Goal: Navigation & Orientation: Find specific page/section

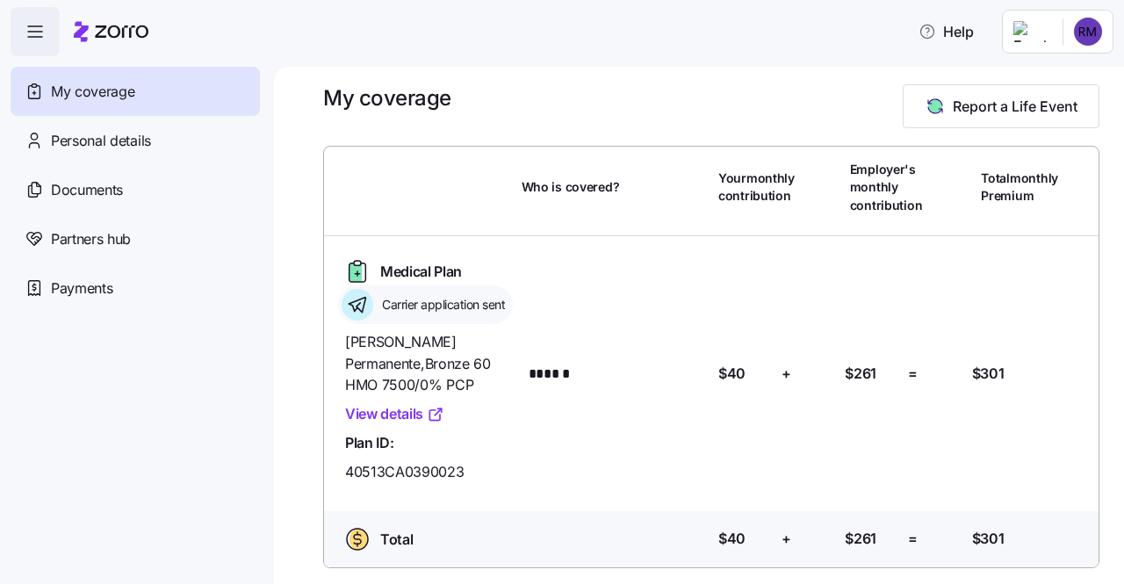
scroll to position [14, 0]
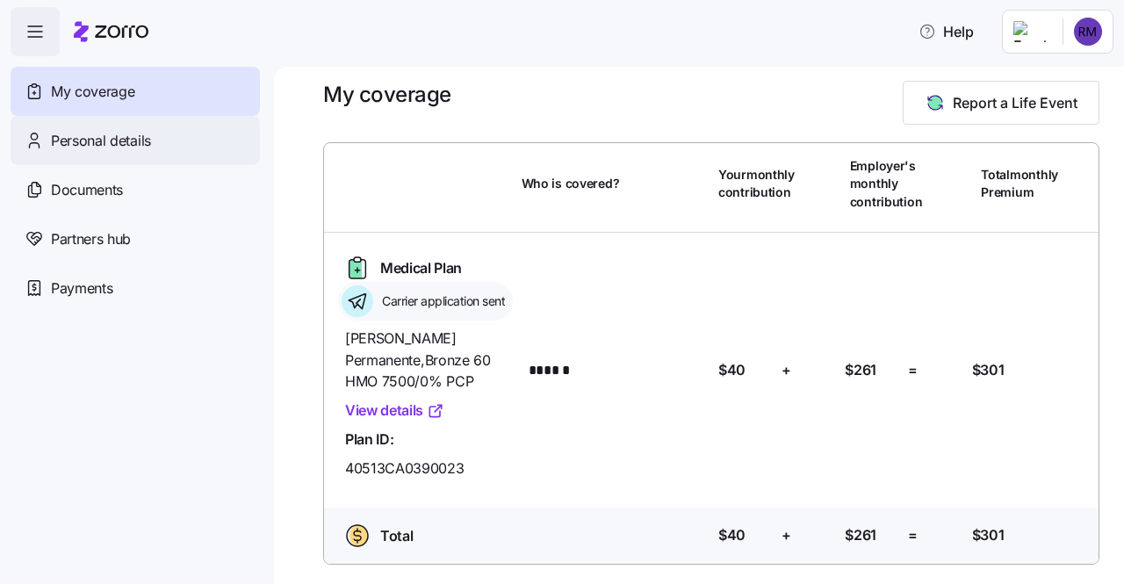
click at [191, 147] on div "Personal details" at bounding box center [135, 140] width 249 height 49
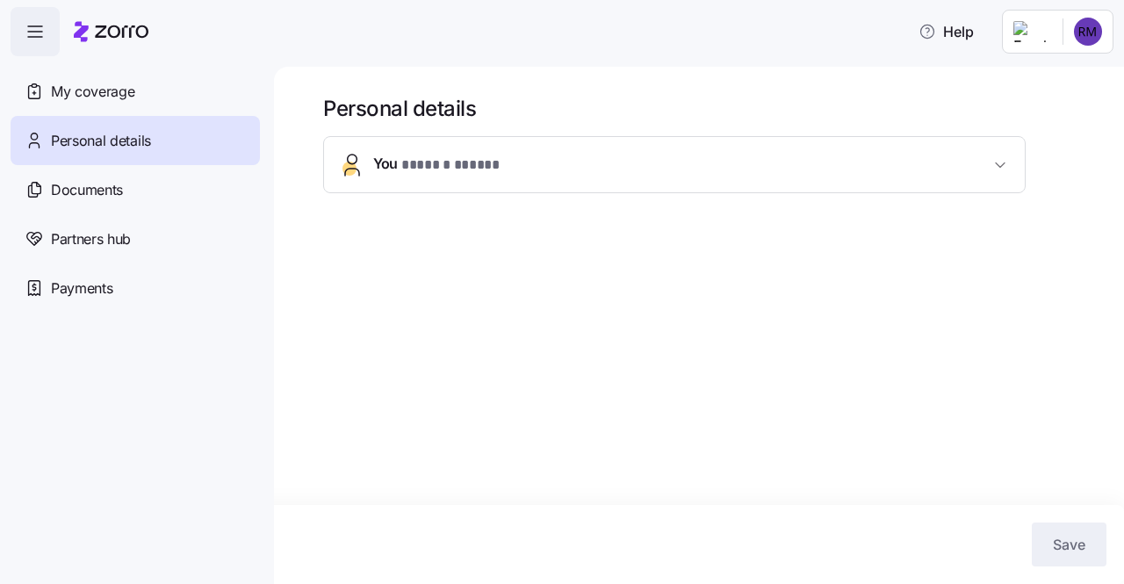
click at [394, 176] on button "You * ****** ***** *" at bounding box center [674, 164] width 701 height 55
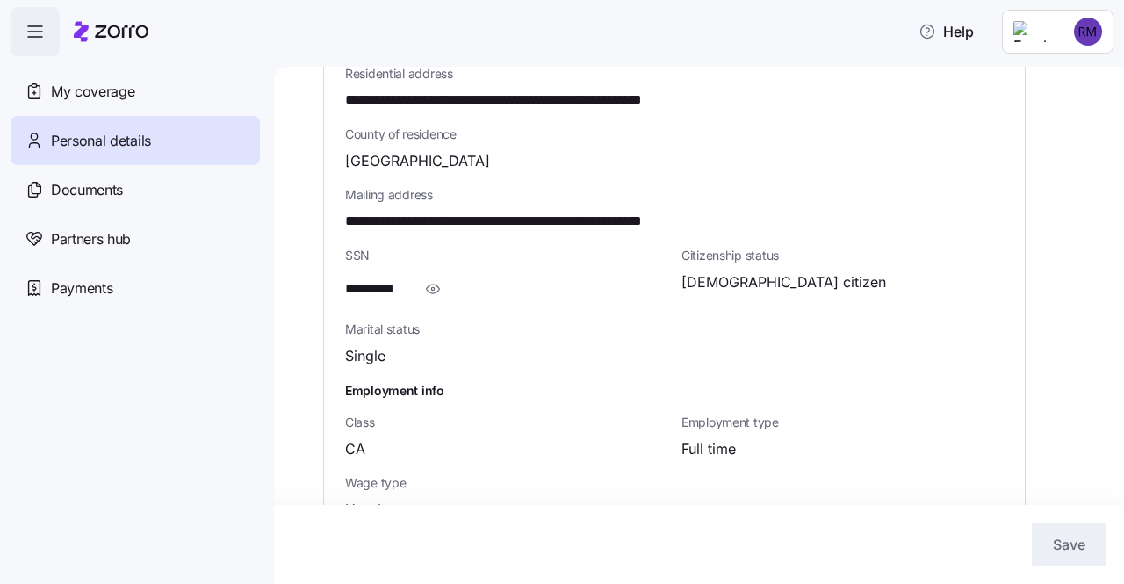
scroll to position [595, 0]
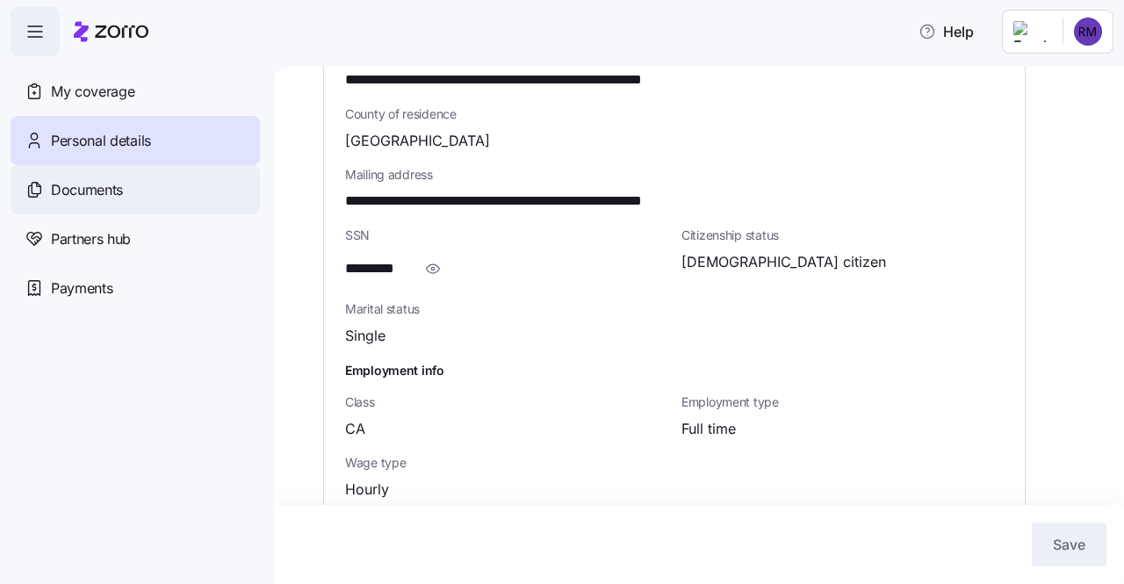
click at [226, 194] on div "Documents" at bounding box center [135, 189] width 249 height 49
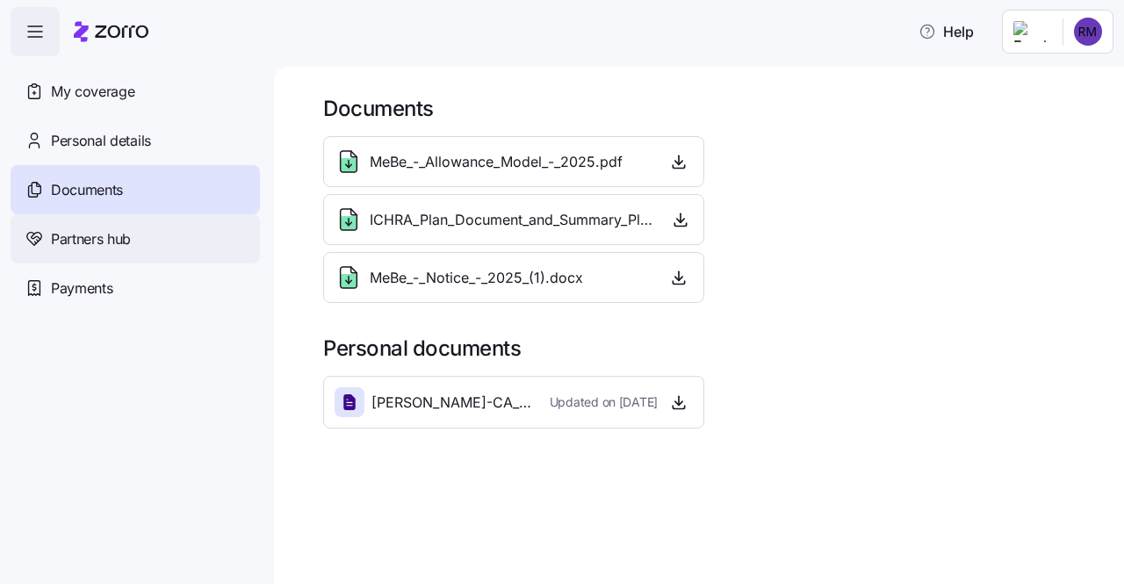
click at [96, 242] on span "Partners hub" at bounding box center [91, 239] width 80 height 22
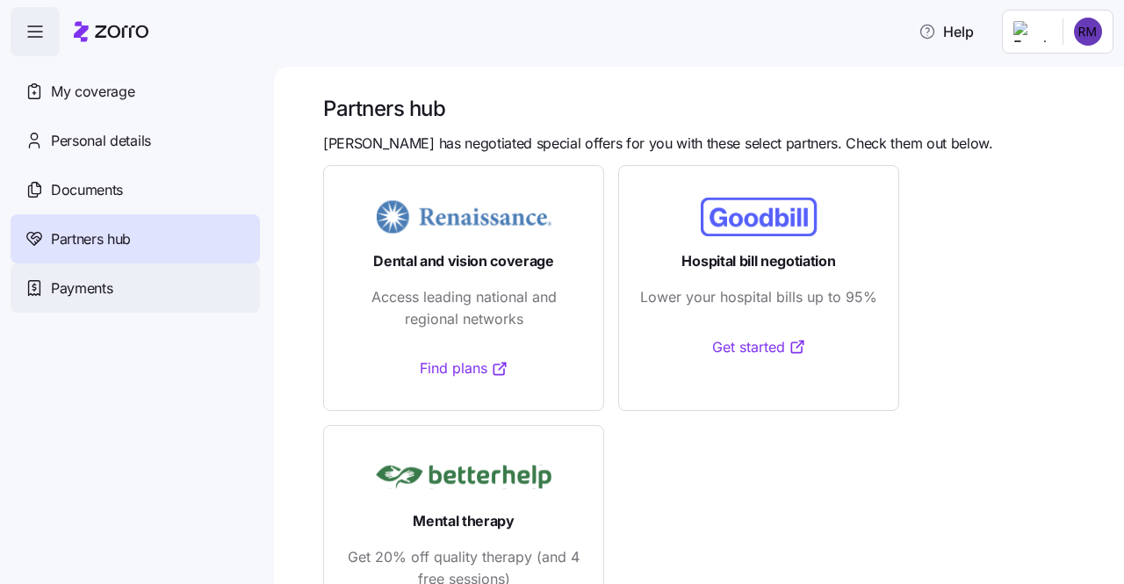
click at [79, 279] on span "Payments" at bounding box center [81, 289] width 61 height 22
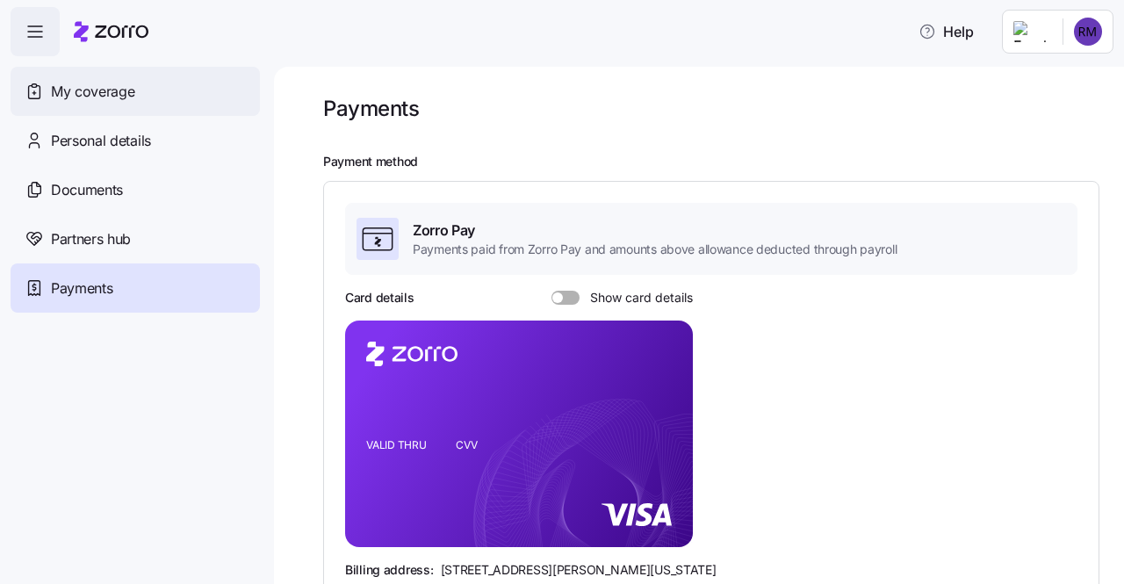
click at [144, 97] on div "My coverage" at bounding box center [135, 91] width 249 height 49
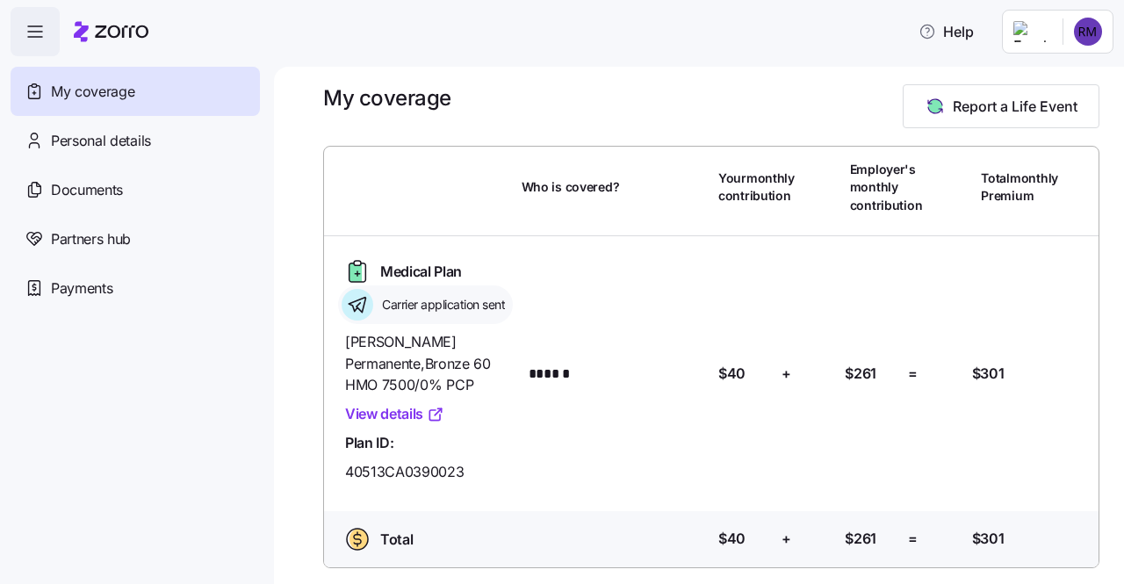
scroll to position [14, 0]
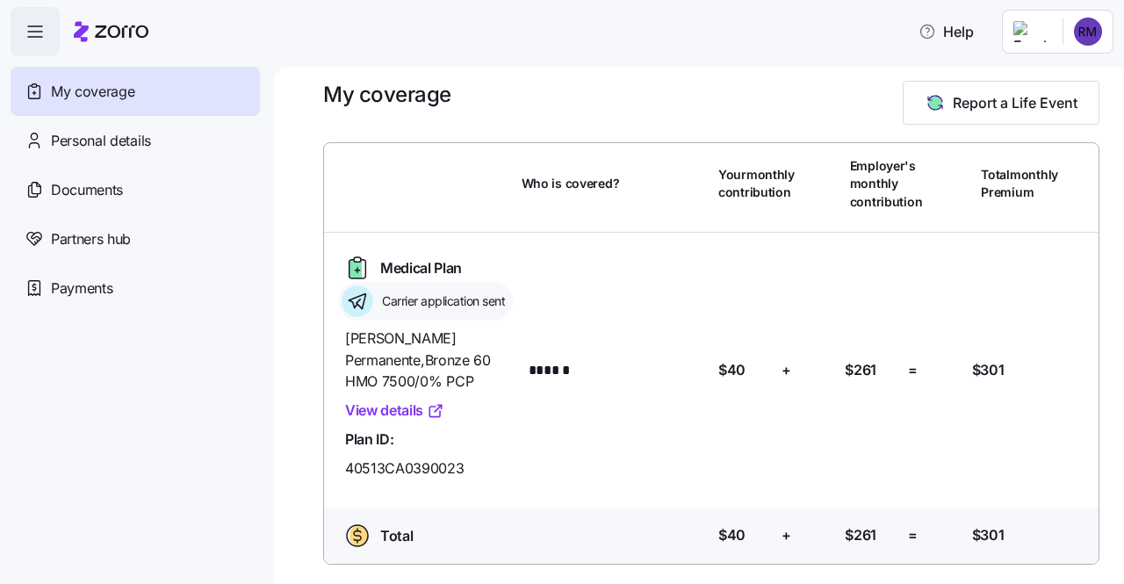
click at [406, 407] on link "View details" at bounding box center [394, 411] width 99 height 22
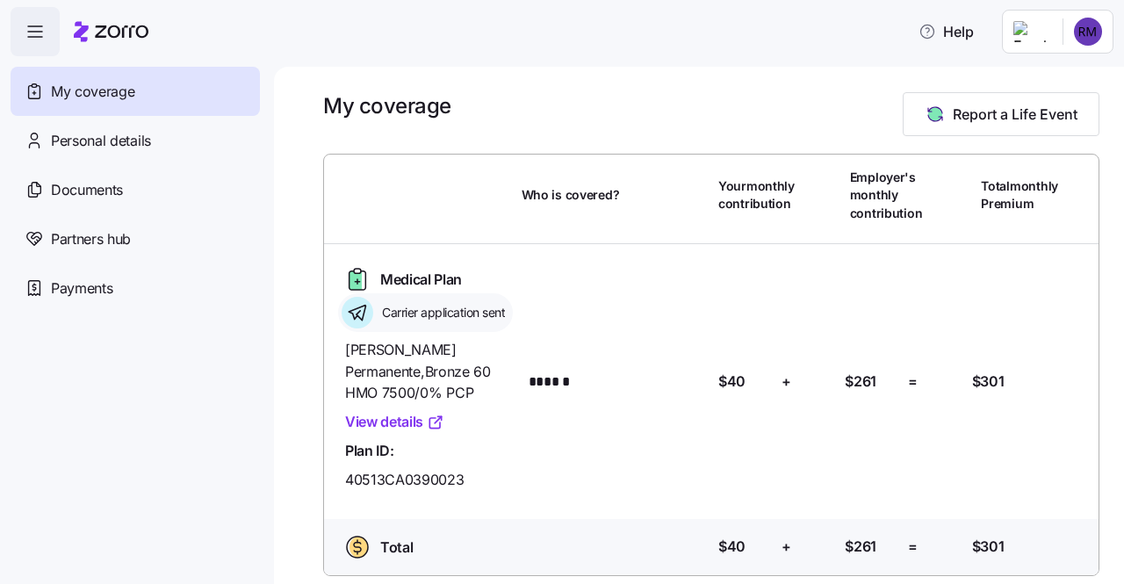
scroll to position [0, 0]
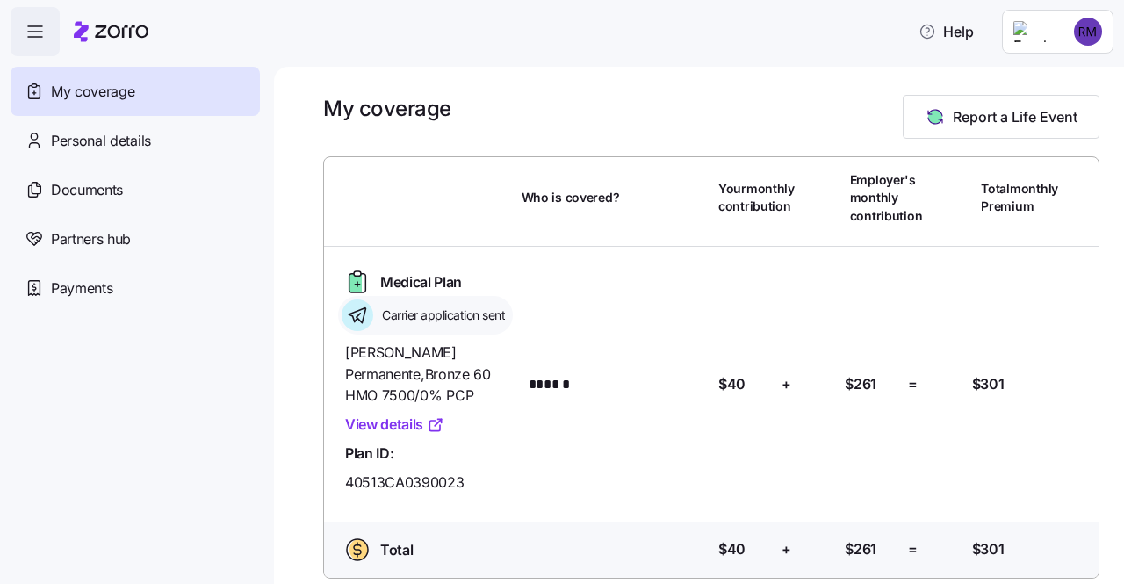
click at [39, 39] on icon "button" at bounding box center [35, 31] width 21 height 21
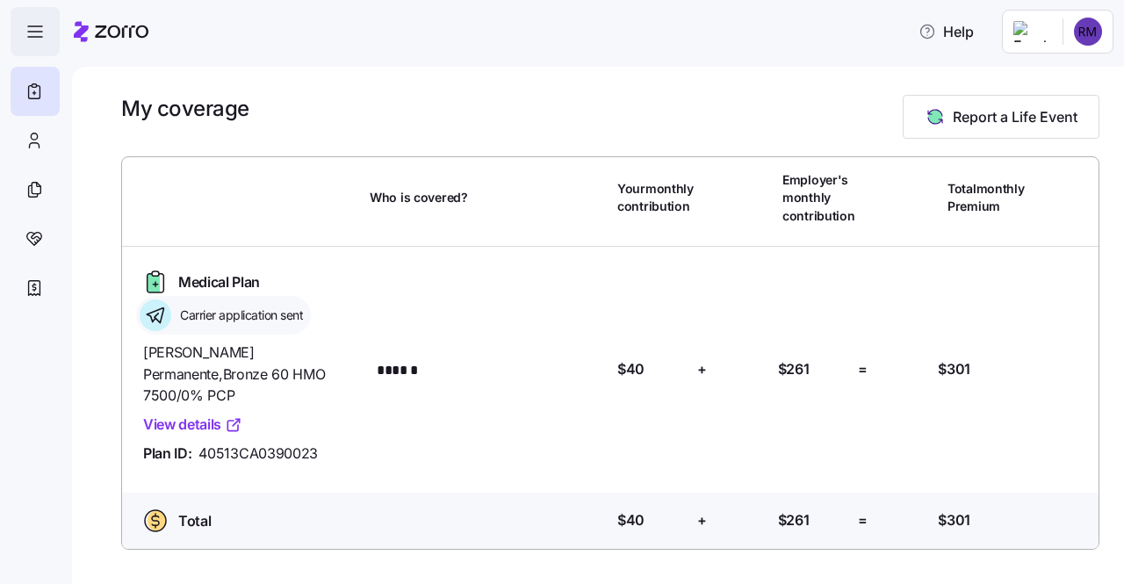
click at [39, 39] on icon "button" at bounding box center [35, 31] width 21 height 21
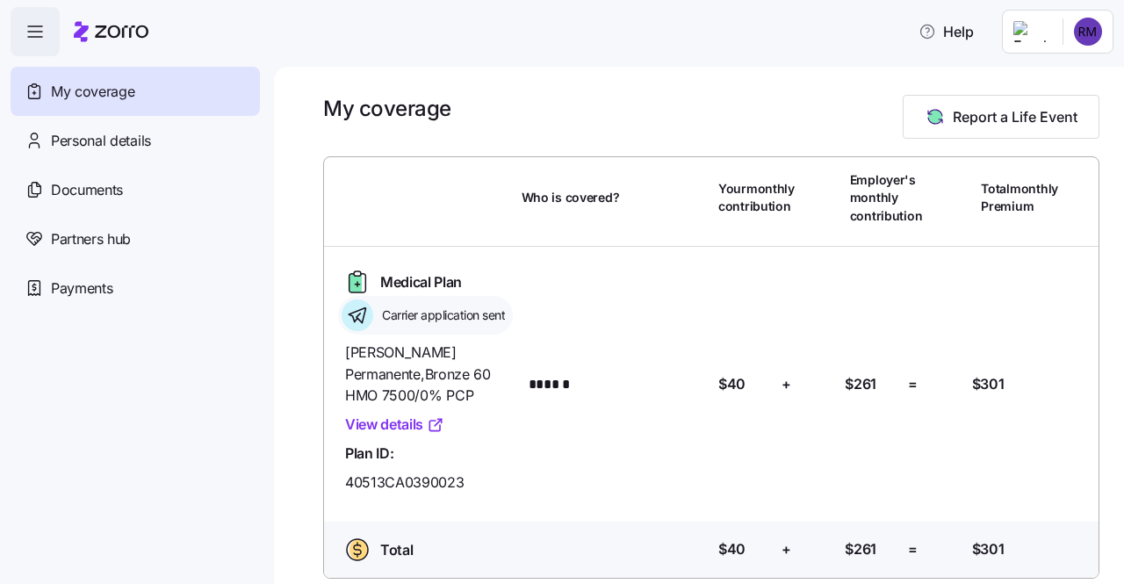
click at [97, 39] on icon at bounding box center [111, 31] width 75 height 21
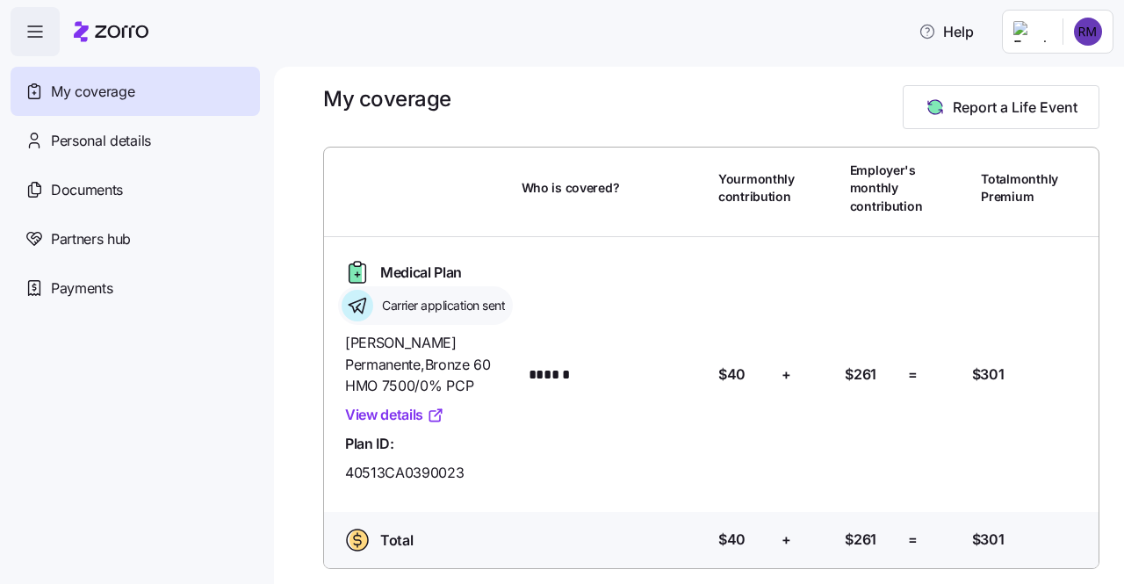
scroll to position [14, 0]
